Goal: Task Accomplishment & Management: Use online tool/utility

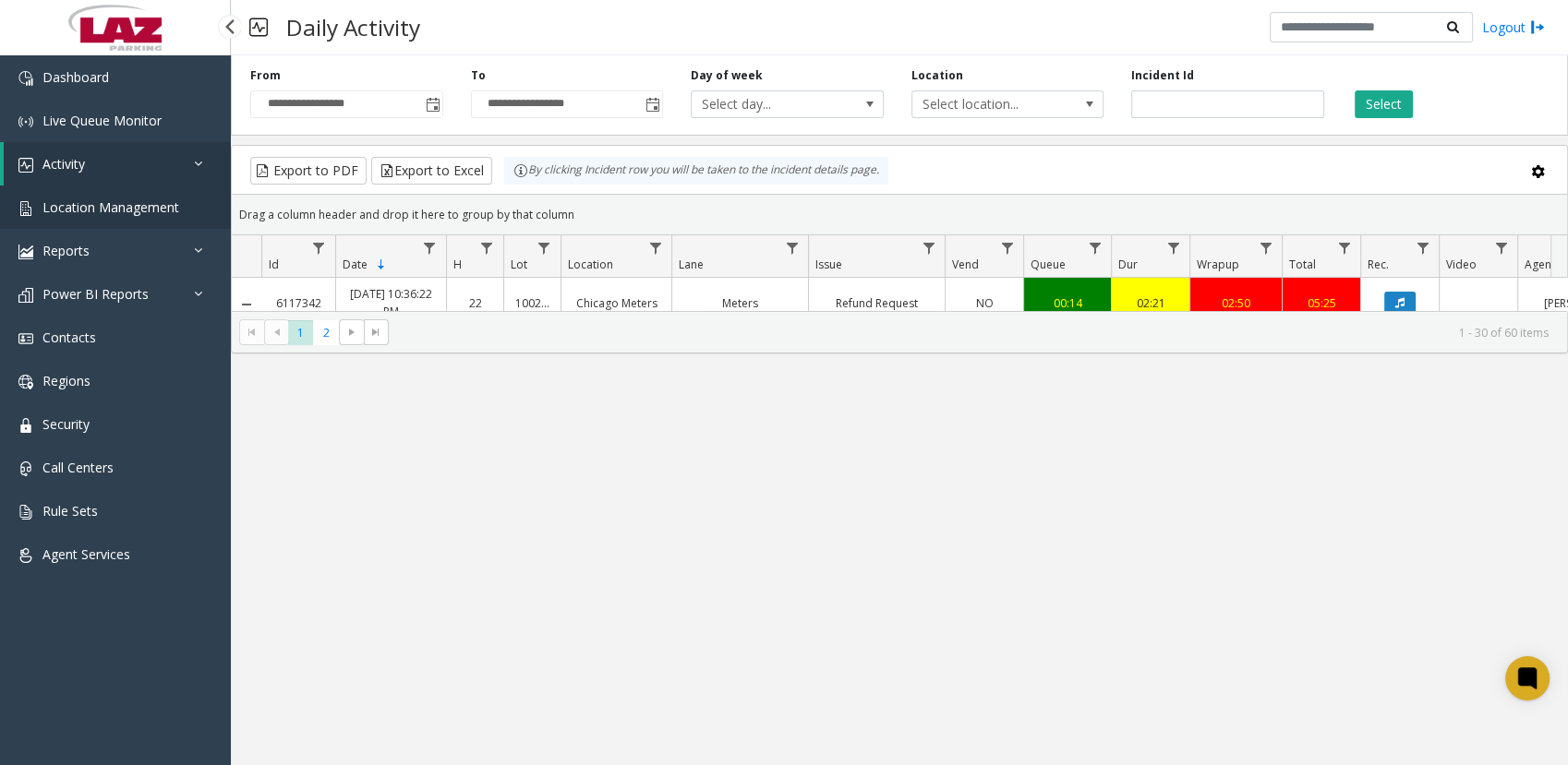
click at [88, 206] on span "Location Management" at bounding box center [110, 207] width 136 height 17
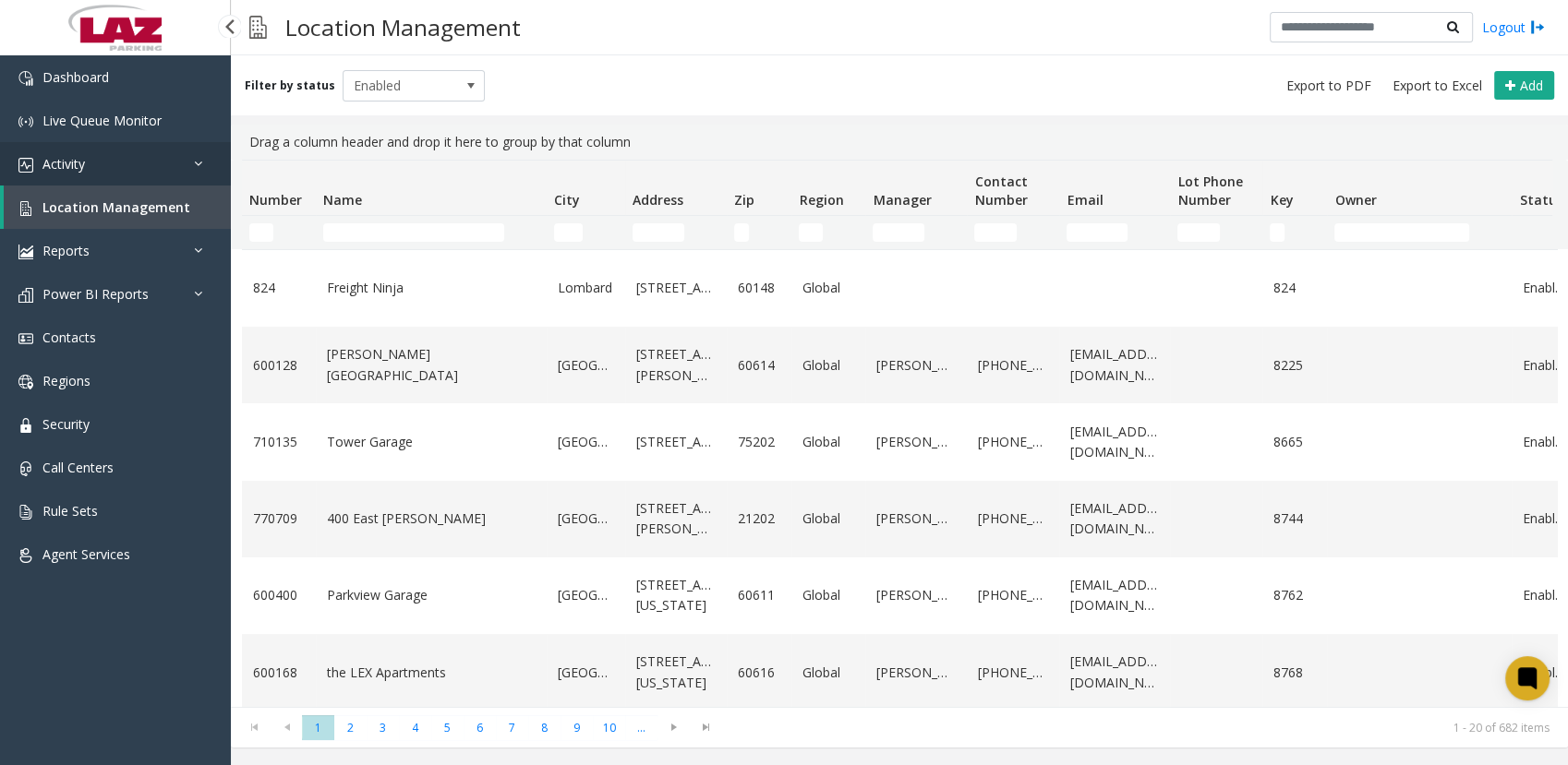
click at [66, 158] on span "Activity" at bounding box center [63, 164] width 42 height 17
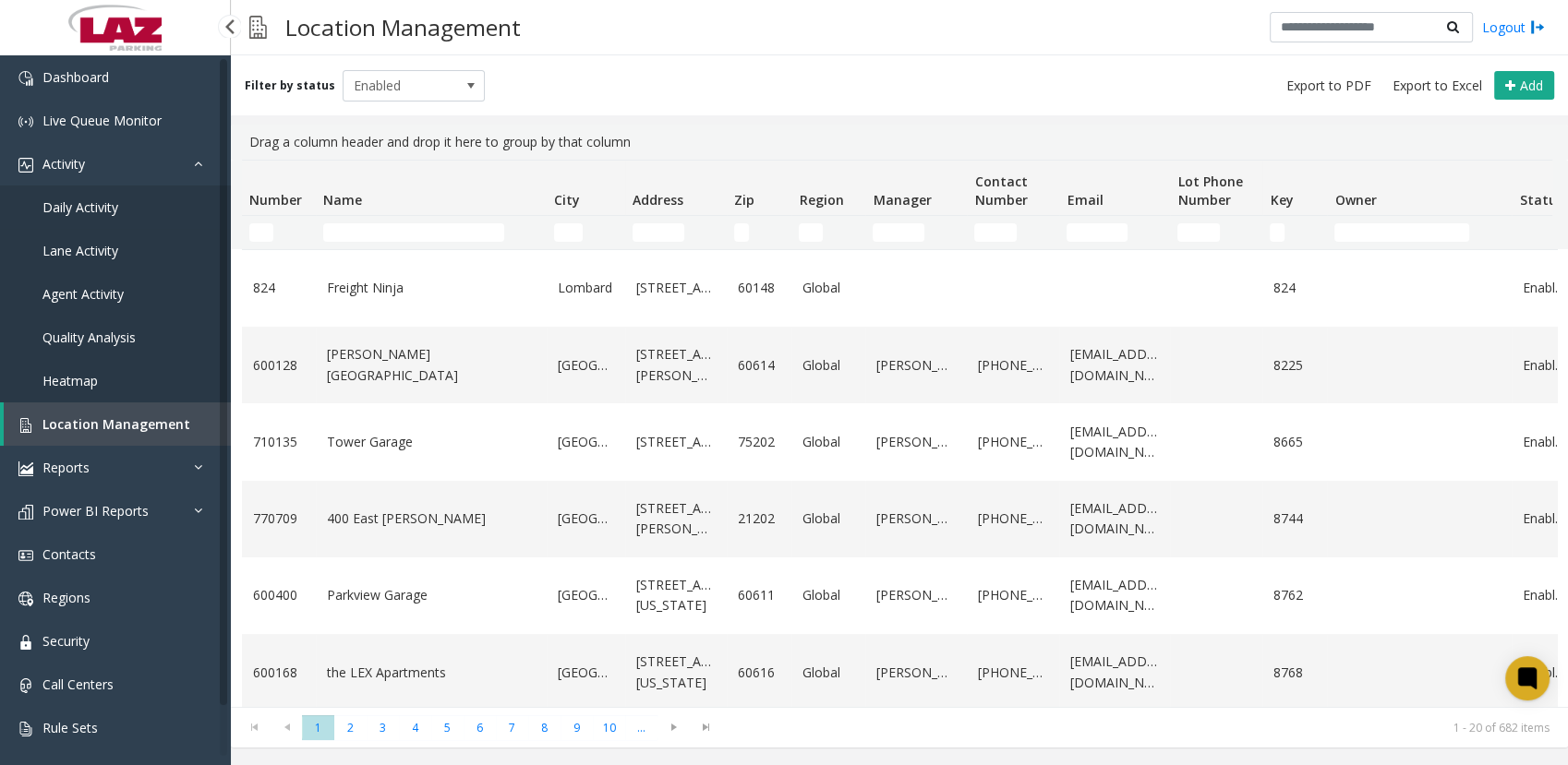
click at [67, 203] on span "Daily Activity" at bounding box center [80, 207] width 76 height 17
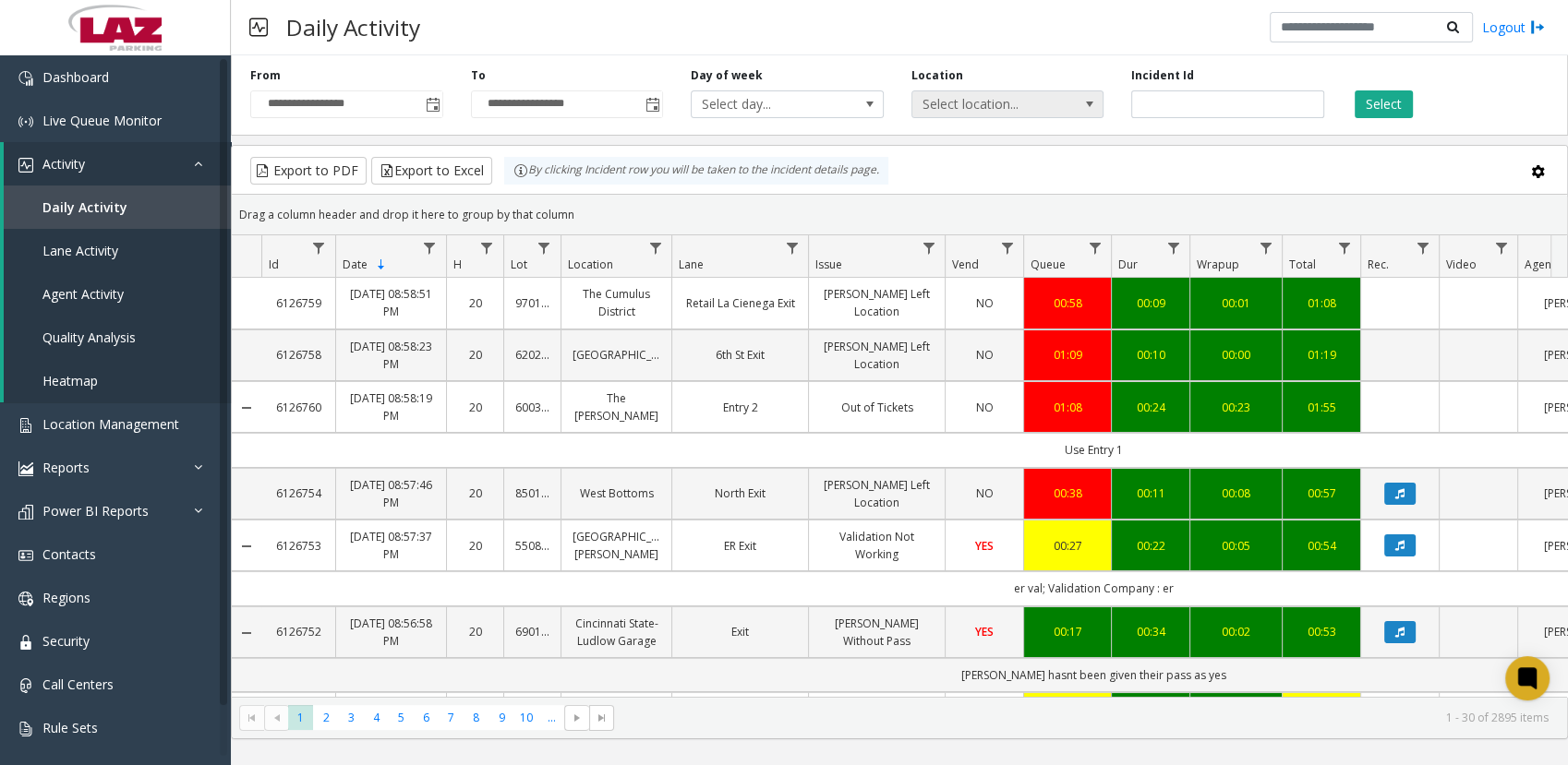
click at [957, 101] on span "Select location..." at bounding box center [988, 104] width 153 height 26
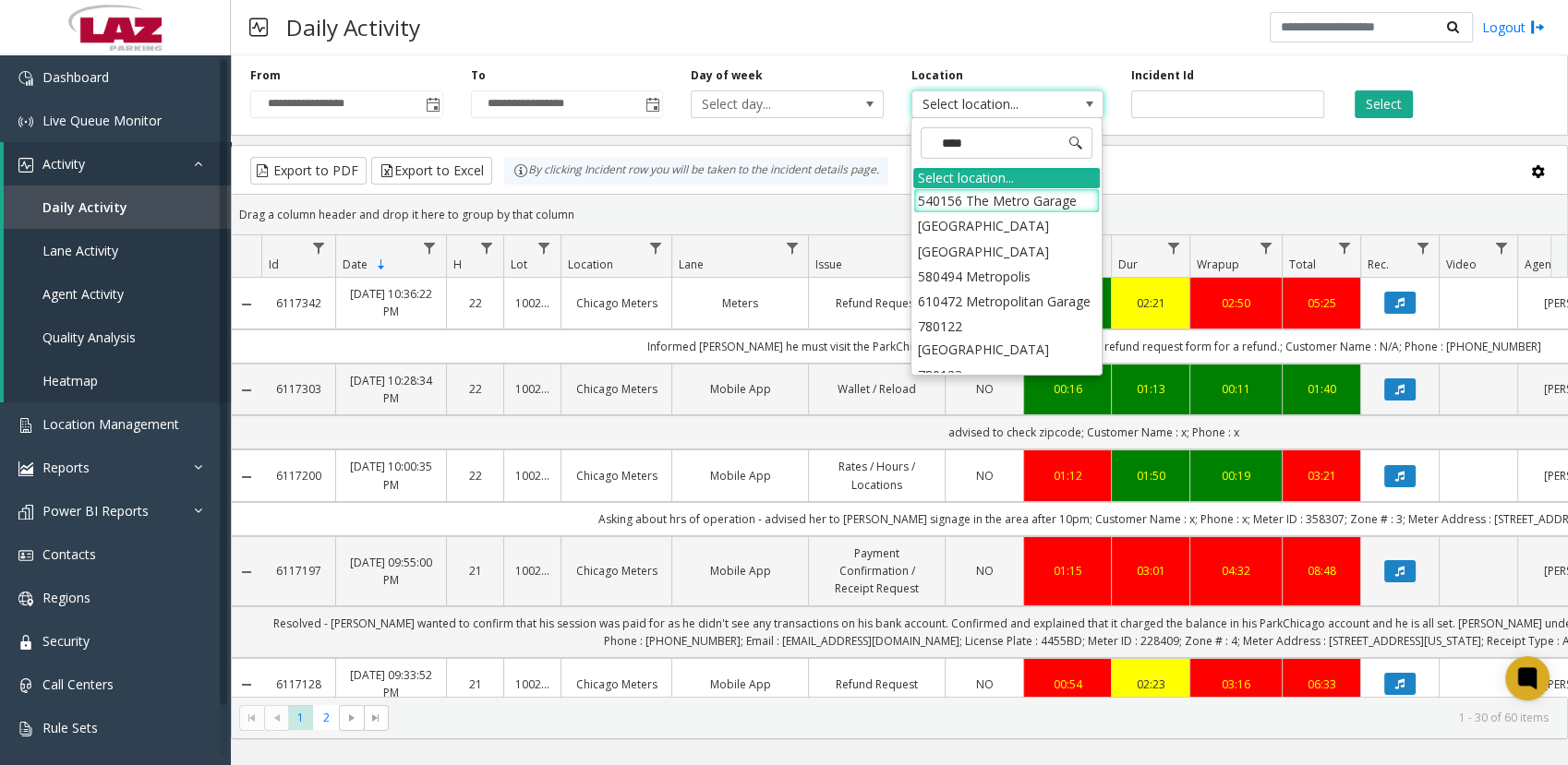
type input "*****"
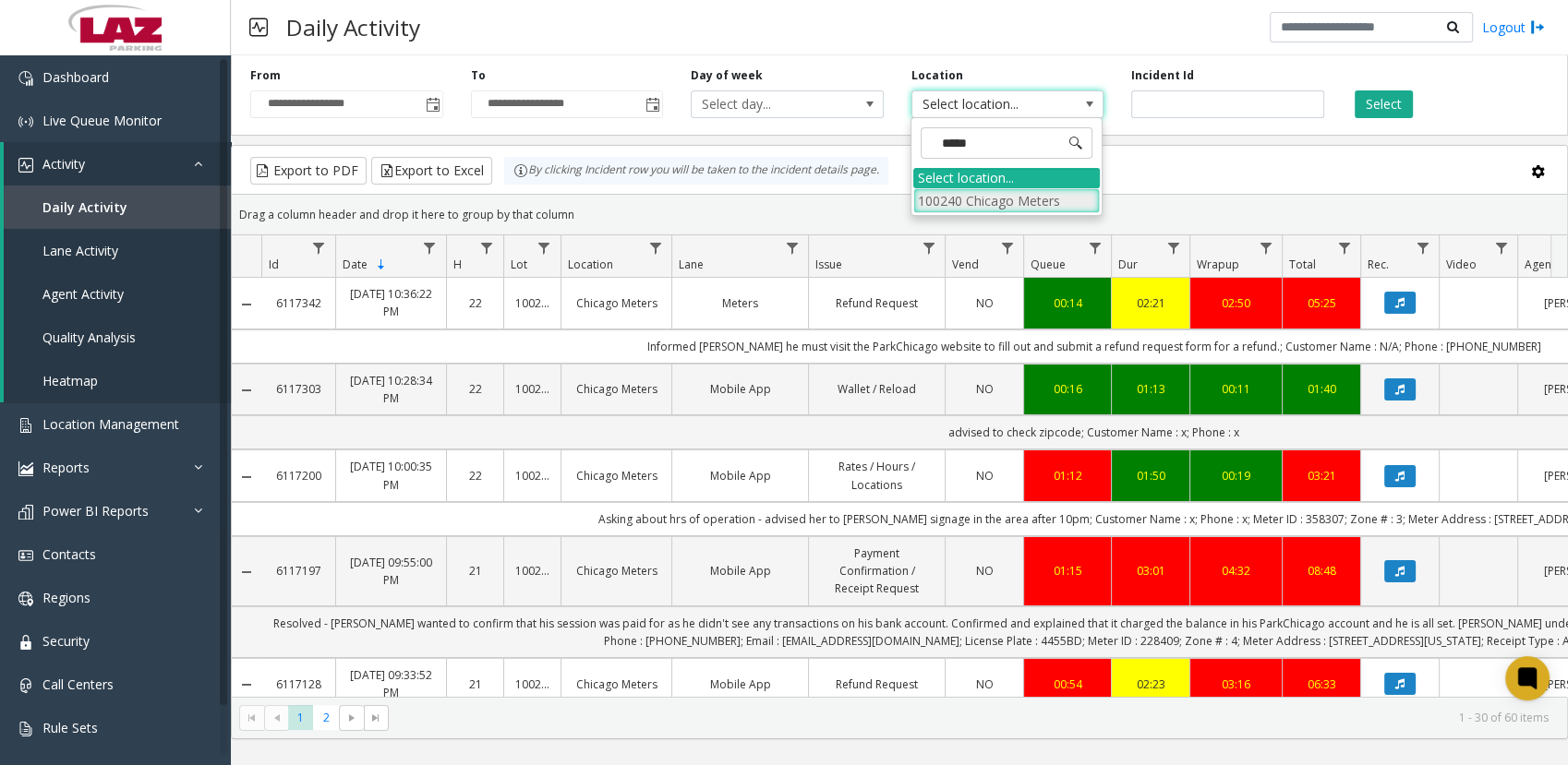
click at [946, 198] on li "100240 Chicago Meters" at bounding box center [1006, 201] width 186 height 25
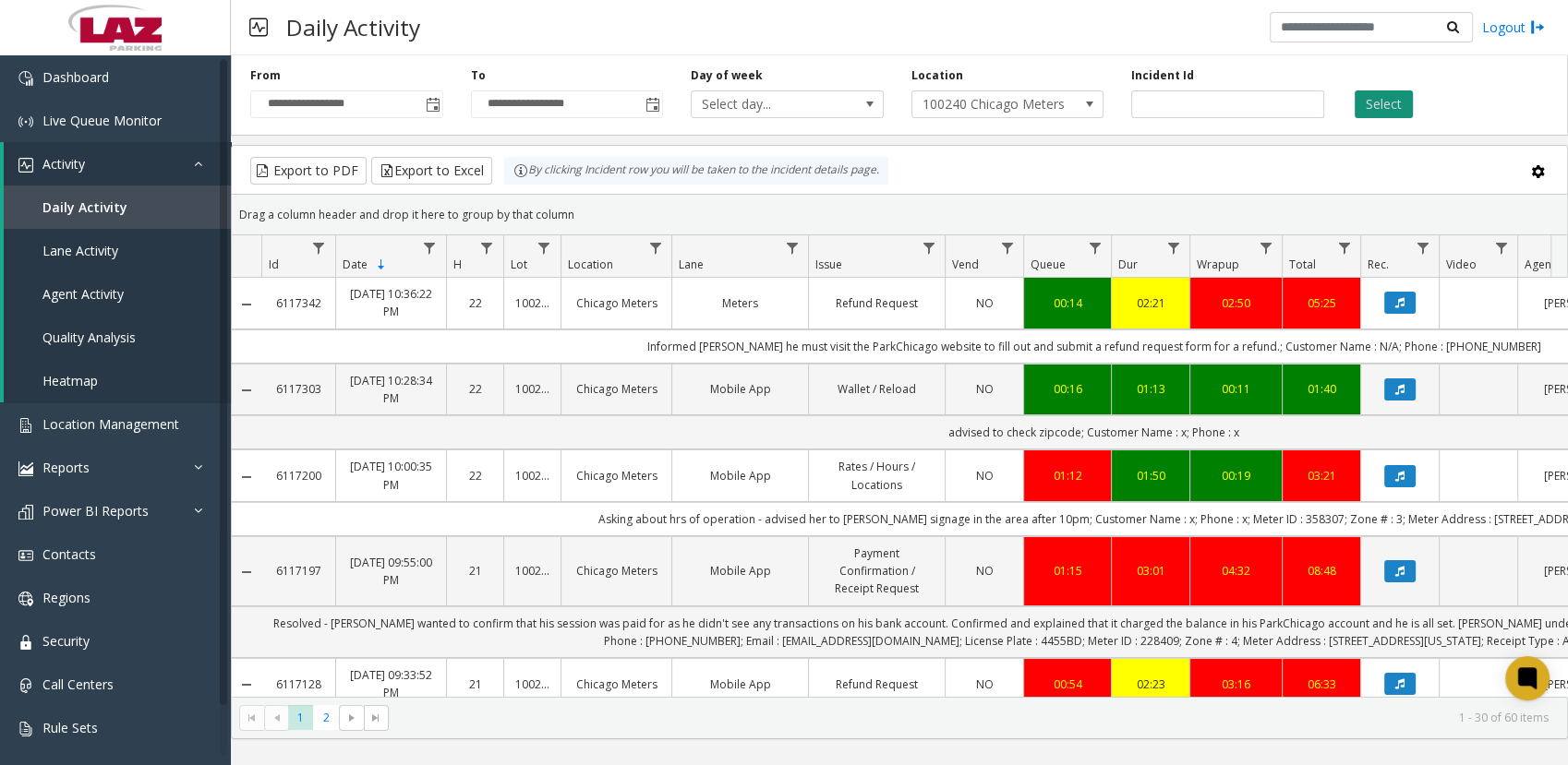
click at [1367, 116] on button "Select" at bounding box center [1384, 104] width 59 height 28
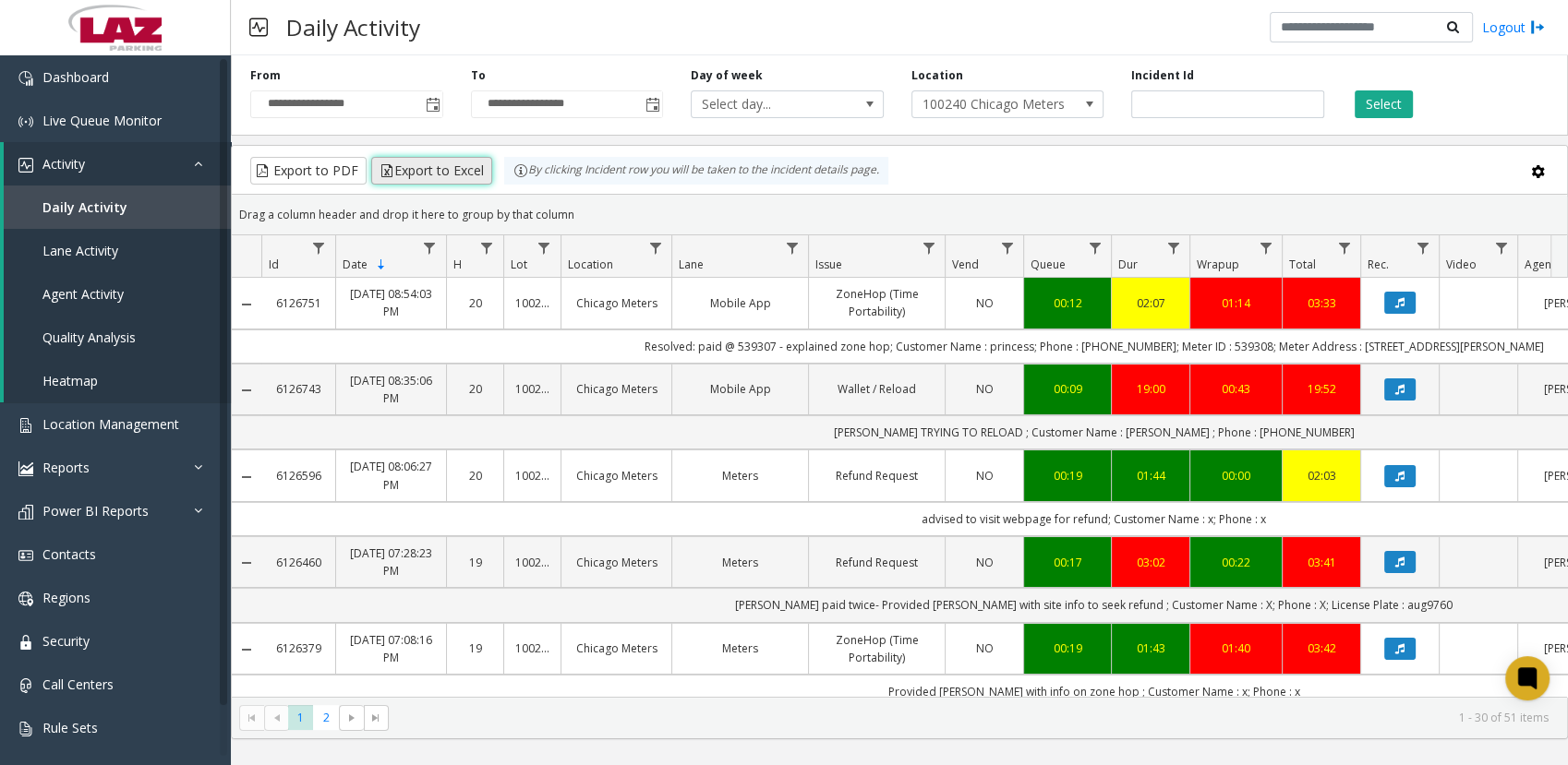
click at [410, 177] on button "Export to Excel" at bounding box center [432, 170] width 121 height 28
click at [844, 42] on div "Daily Activity Logout" at bounding box center [899, 28] width 1338 height 56
